Goal: Obtain resource: Obtain resource

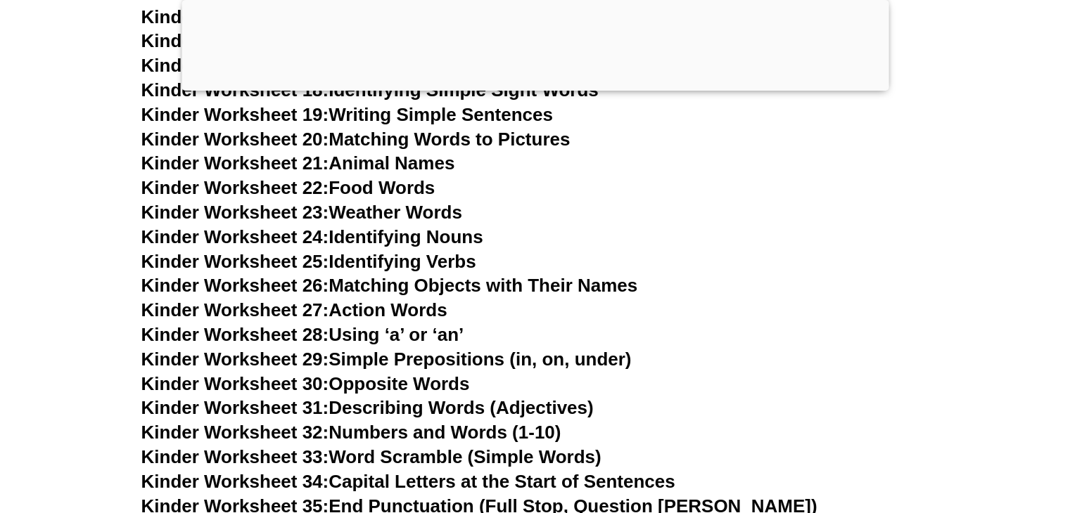
scroll to position [1233, 0]
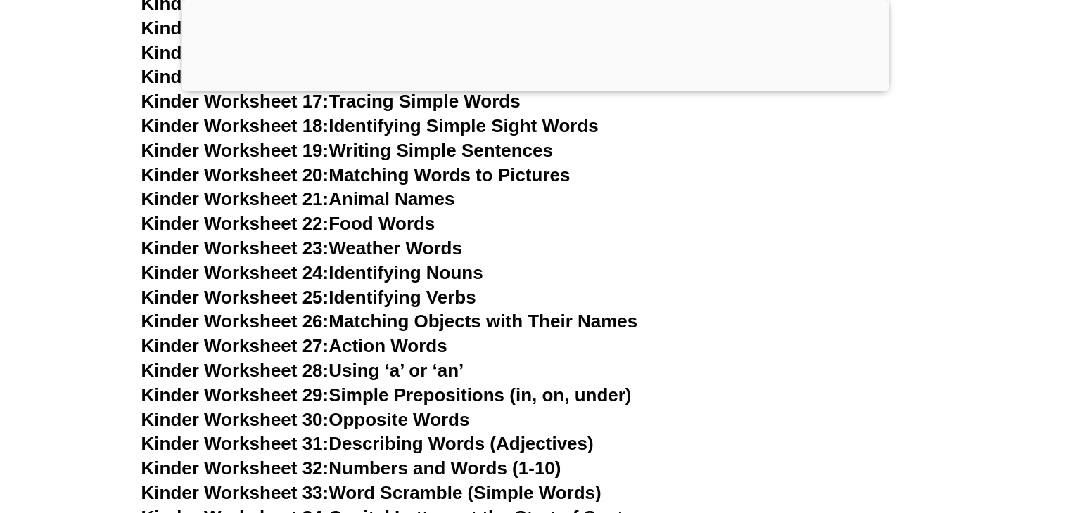
drag, startPoint x: 1074, startPoint y: 27, endPoint x: 1058, endPoint y: 68, distance: 43.9
click at [540, 87] on div at bounding box center [534, 87] width 707 height 0
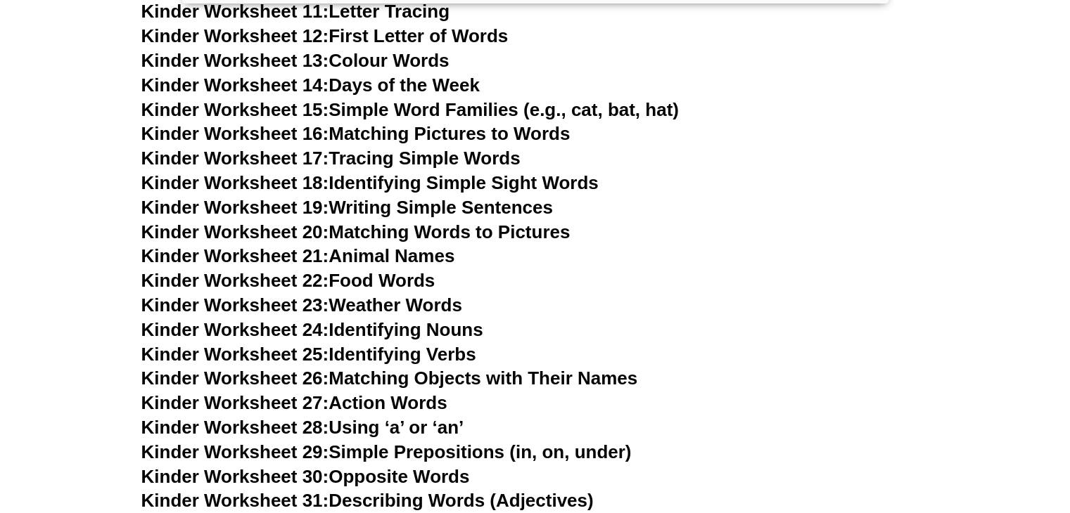
scroll to position [1070, 0]
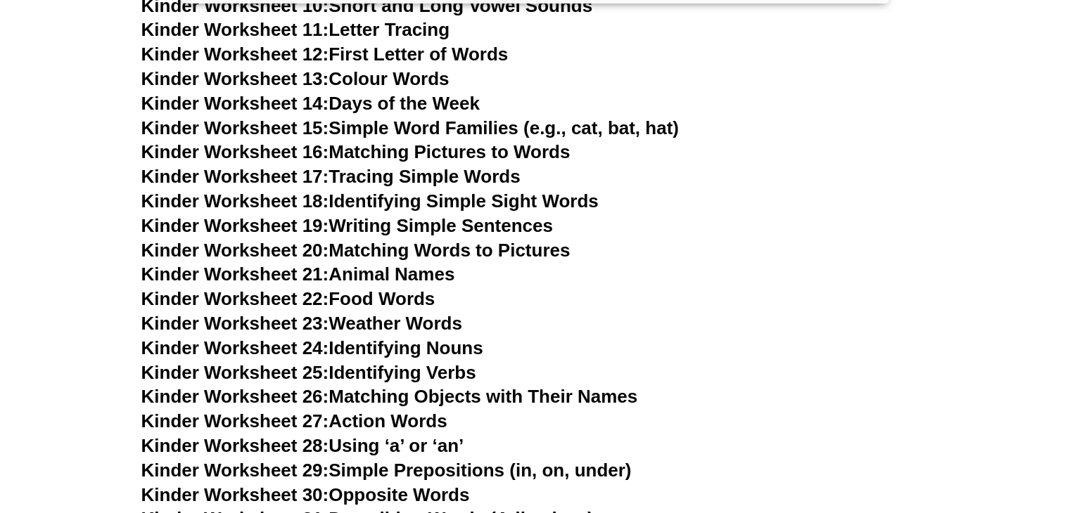
click at [472, 122] on link "Kinder Worksheet 15: Simple Word Families (e.g., cat, bat, hat)" at bounding box center [409, 127] width 537 height 21
click at [467, 154] on link "Kinder Worksheet 16: Matching Pictures to Words" at bounding box center [355, 151] width 429 height 21
click at [444, 169] on link "Kinder Worksheet 17: Tracing Simple Words" at bounding box center [330, 176] width 379 height 21
click at [487, 229] on link "Kinder Worksheet 19: Writing Simple Sentences" at bounding box center [346, 225] width 411 height 21
click at [488, 468] on link "Kinder Worksheet 29: Simple Prepositions (in, on, under)" at bounding box center [386, 470] width 490 height 21
